Goal: Check status: Check status

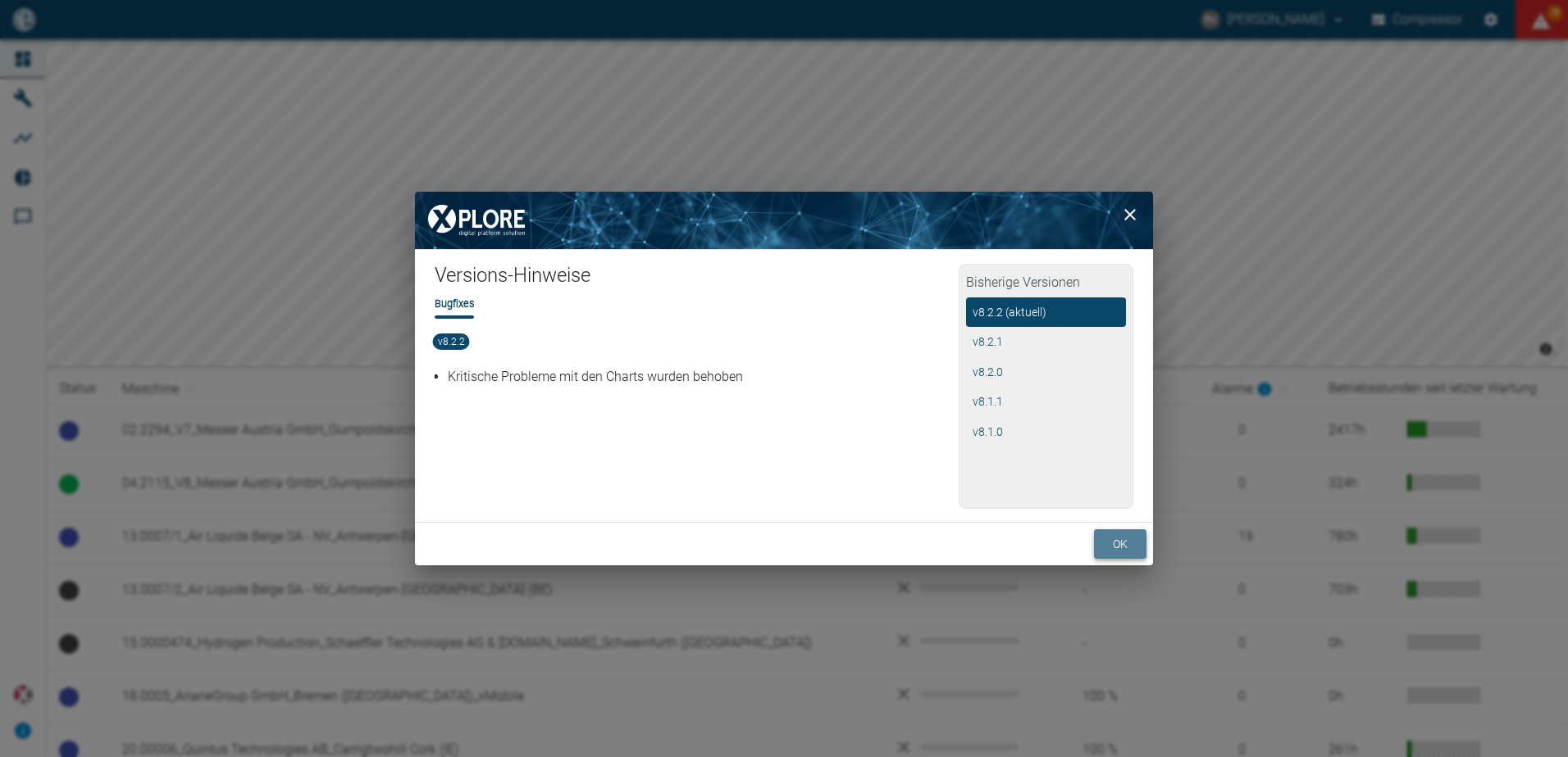
click at [1122, 545] on button "ok" at bounding box center [1120, 544] width 52 height 31
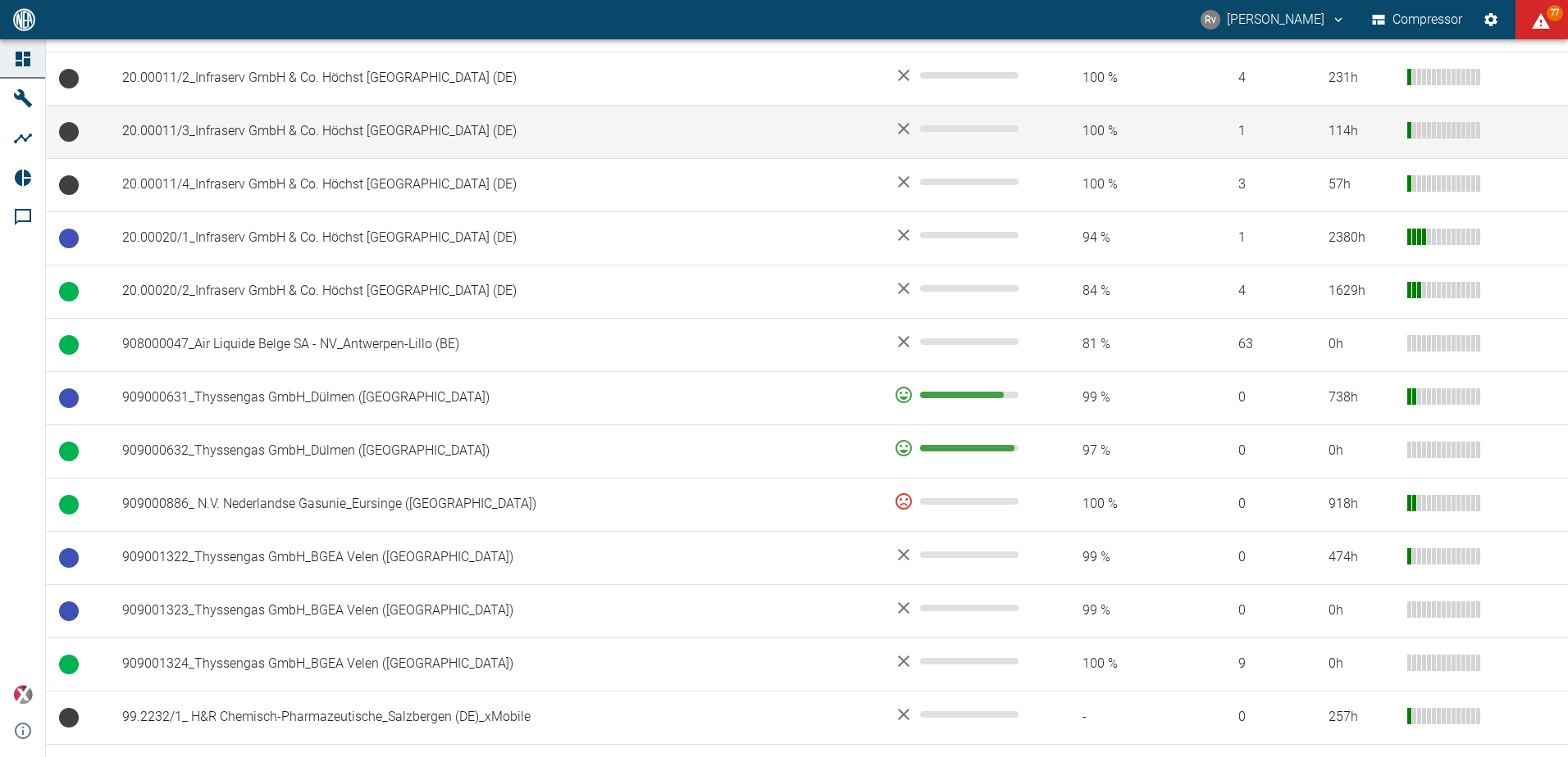
scroll to position [820, 0]
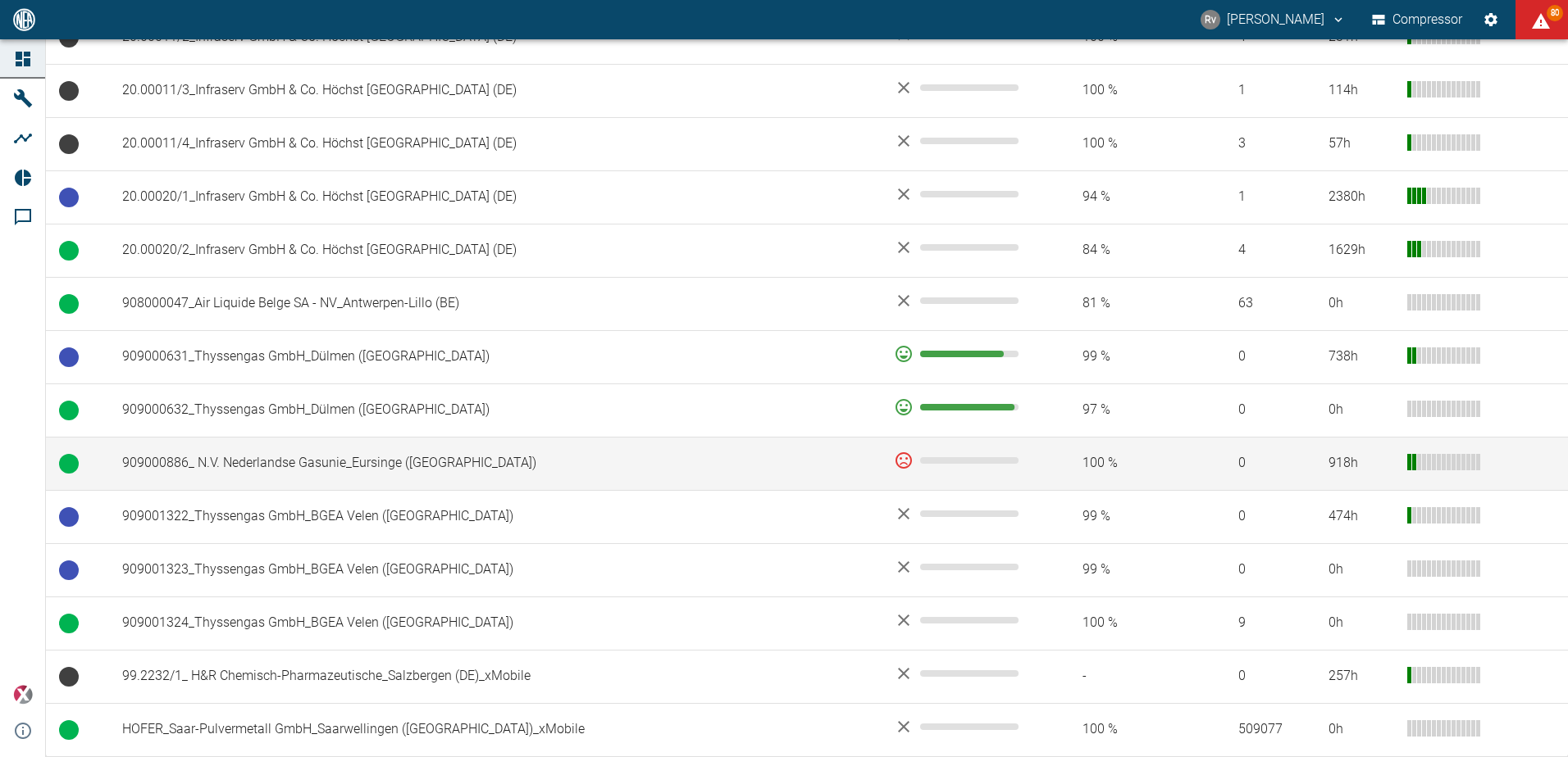
click at [420, 469] on td "909000886_ N.V. Nederlandse Gasunie_Eursinge ([GEOGRAPHIC_DATA])" at bounding box center [494, 463] width 772 height 53
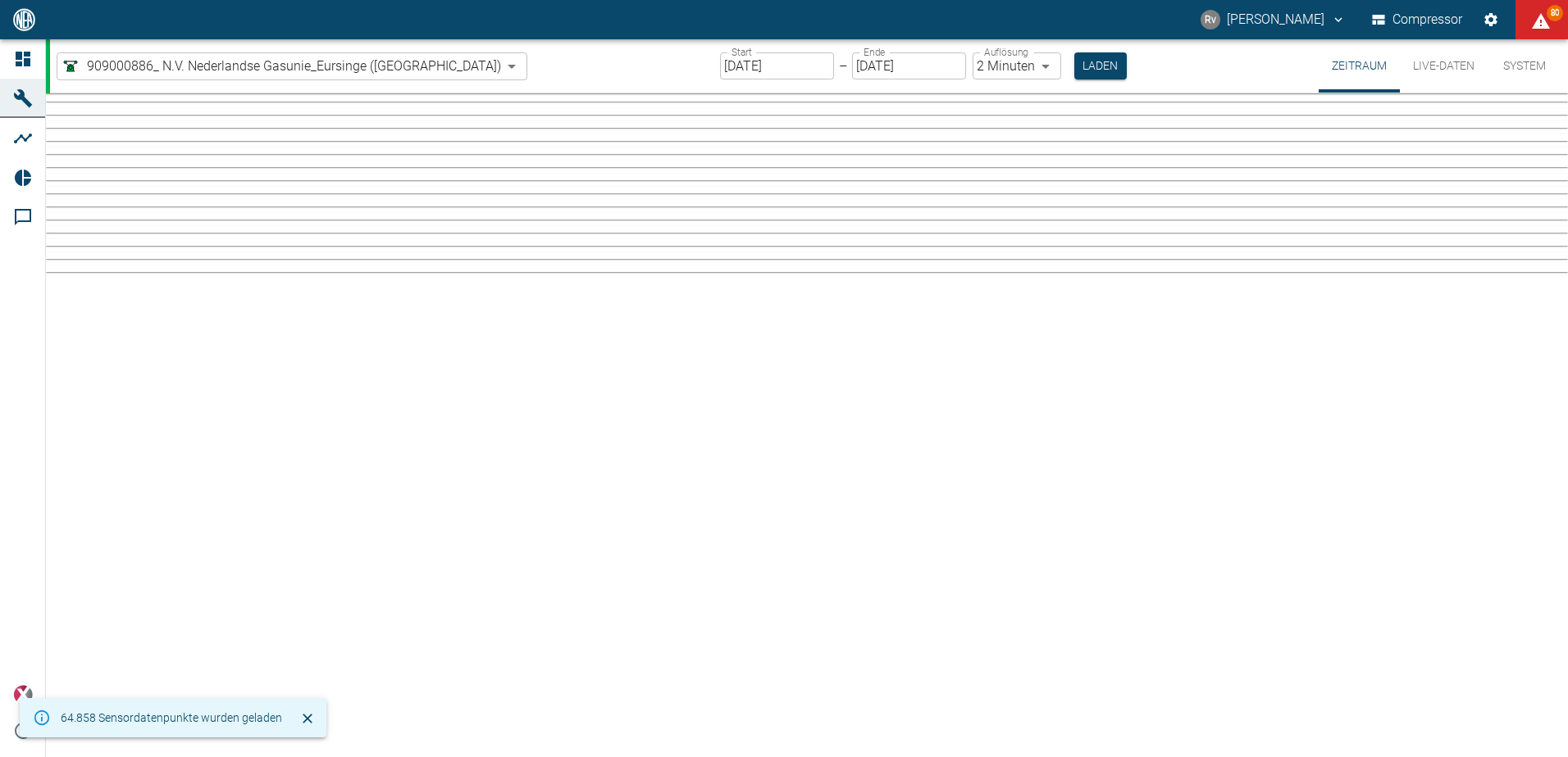
type input "2min"
